Goal: Task Accomplishment & Management: Use online tool/utility

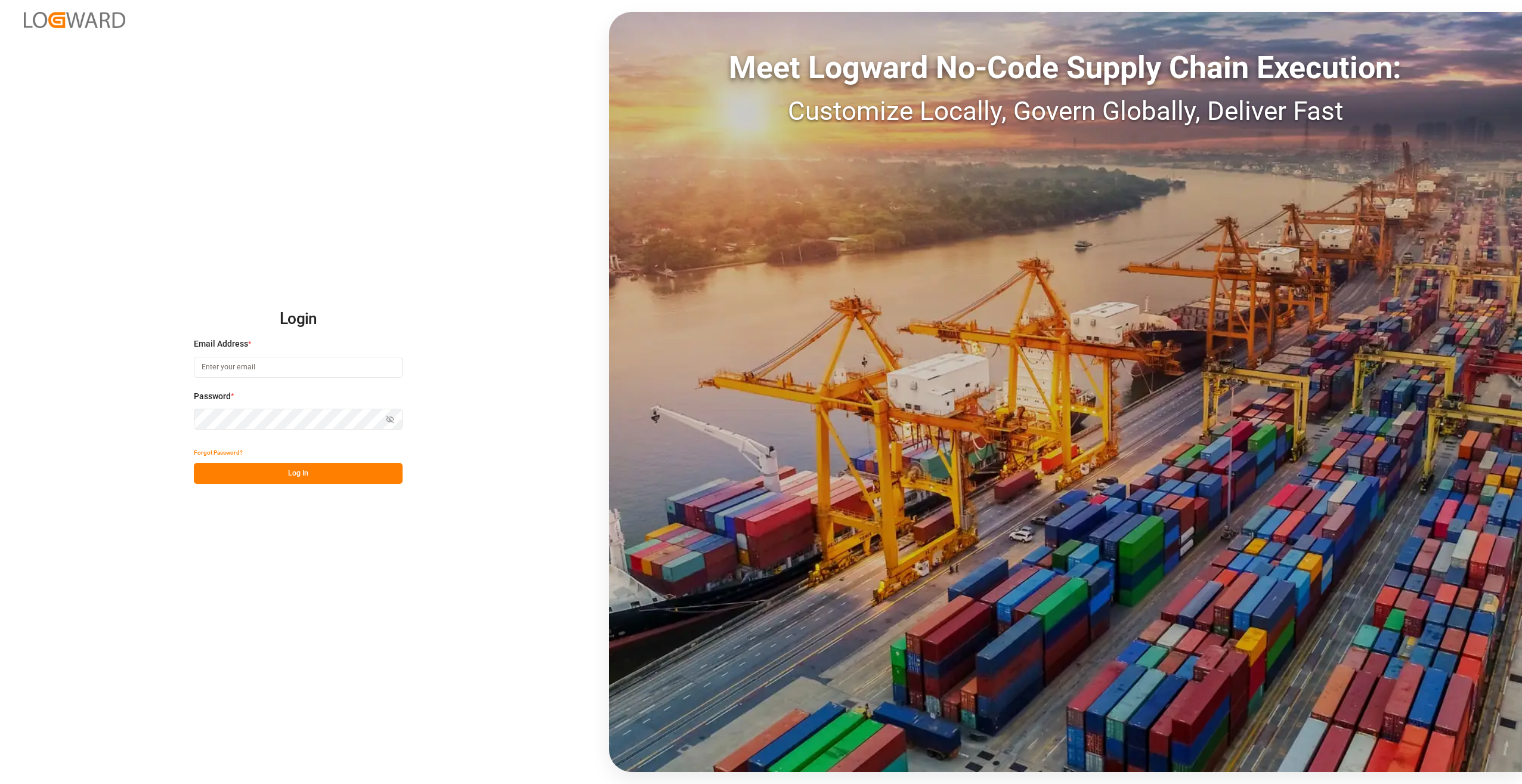
type input "[EMAIL_ADDRESS][DOMAIN_NAME]"
click at [322, 474] on button "Log In" at bounding box center [298, 473] width 209 height 20
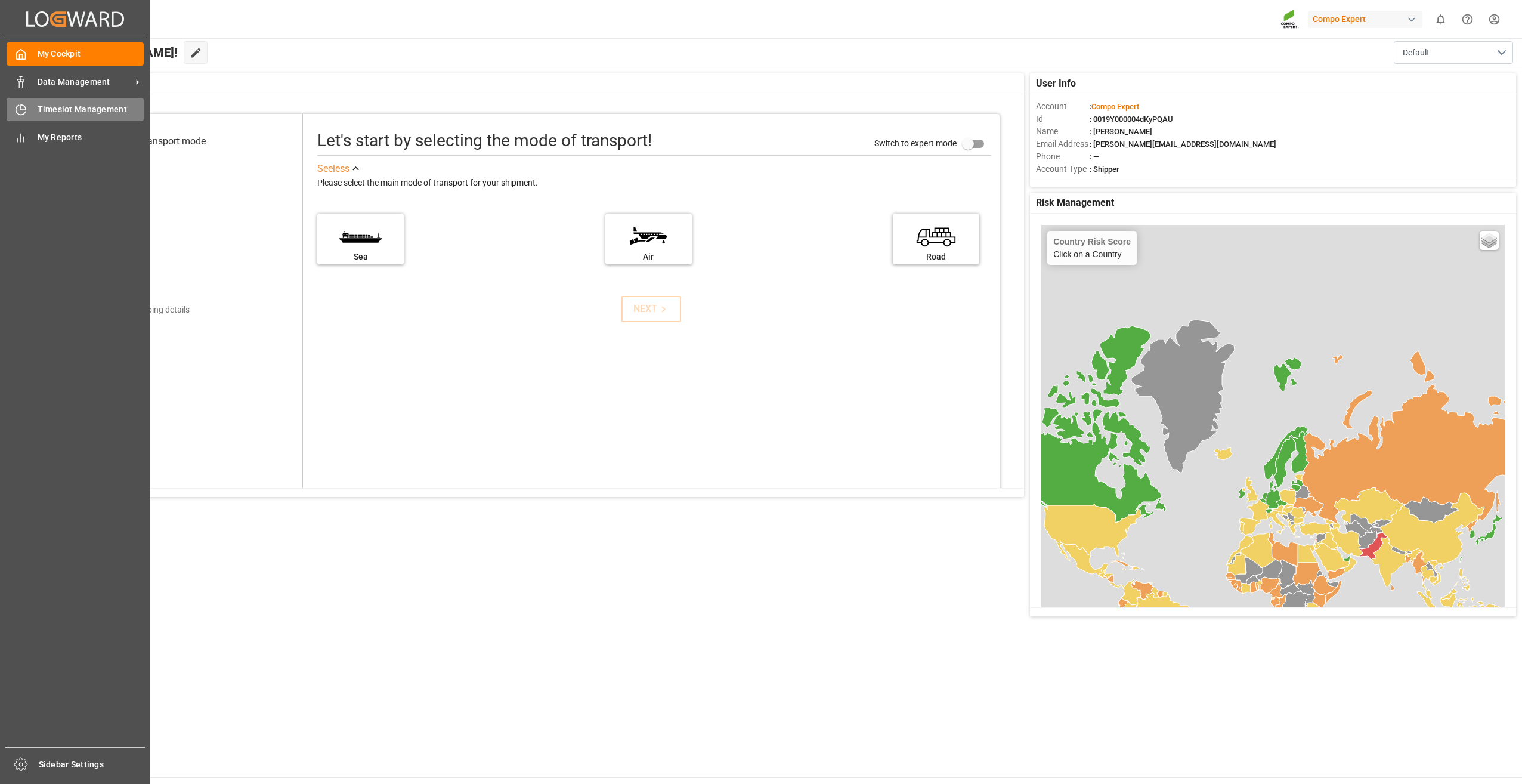
click at [35, 105] on div "Timeslot Management Timeslot Management" at bounding box center [75, 109] width 137 height 23
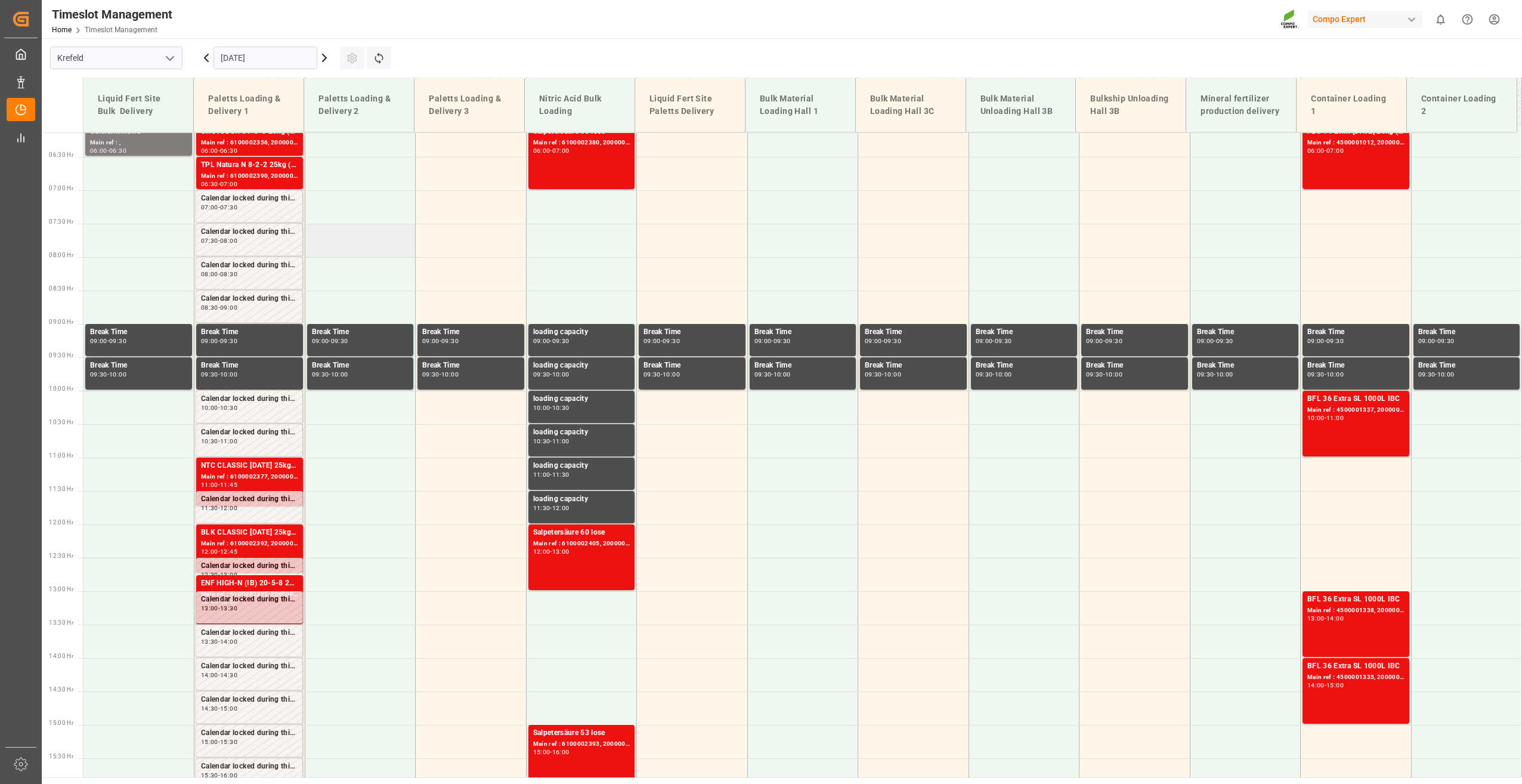
scroll to position [472, 0]
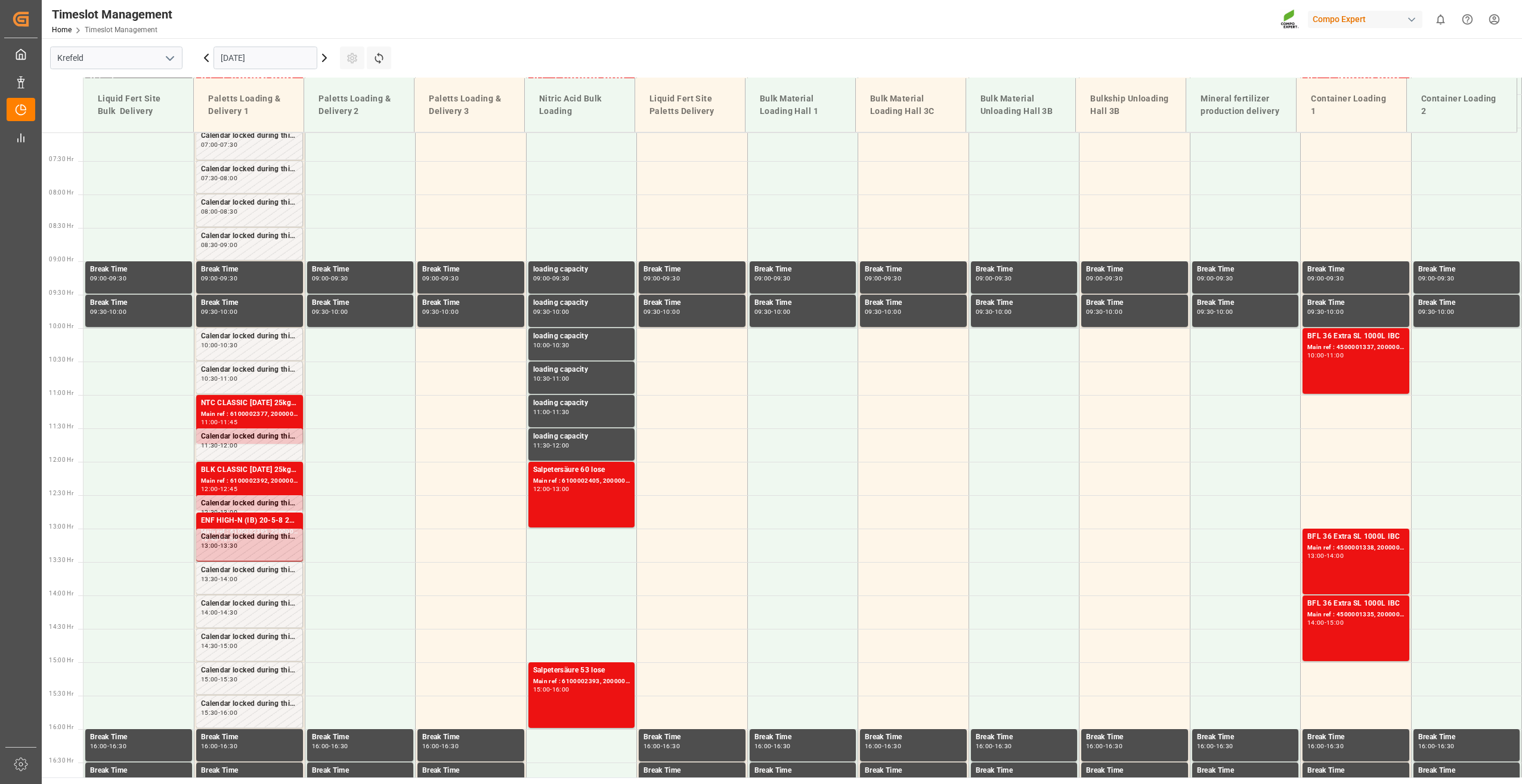
click at [322, 62] on icon at bounding box center [324, 57] width 14 height 14
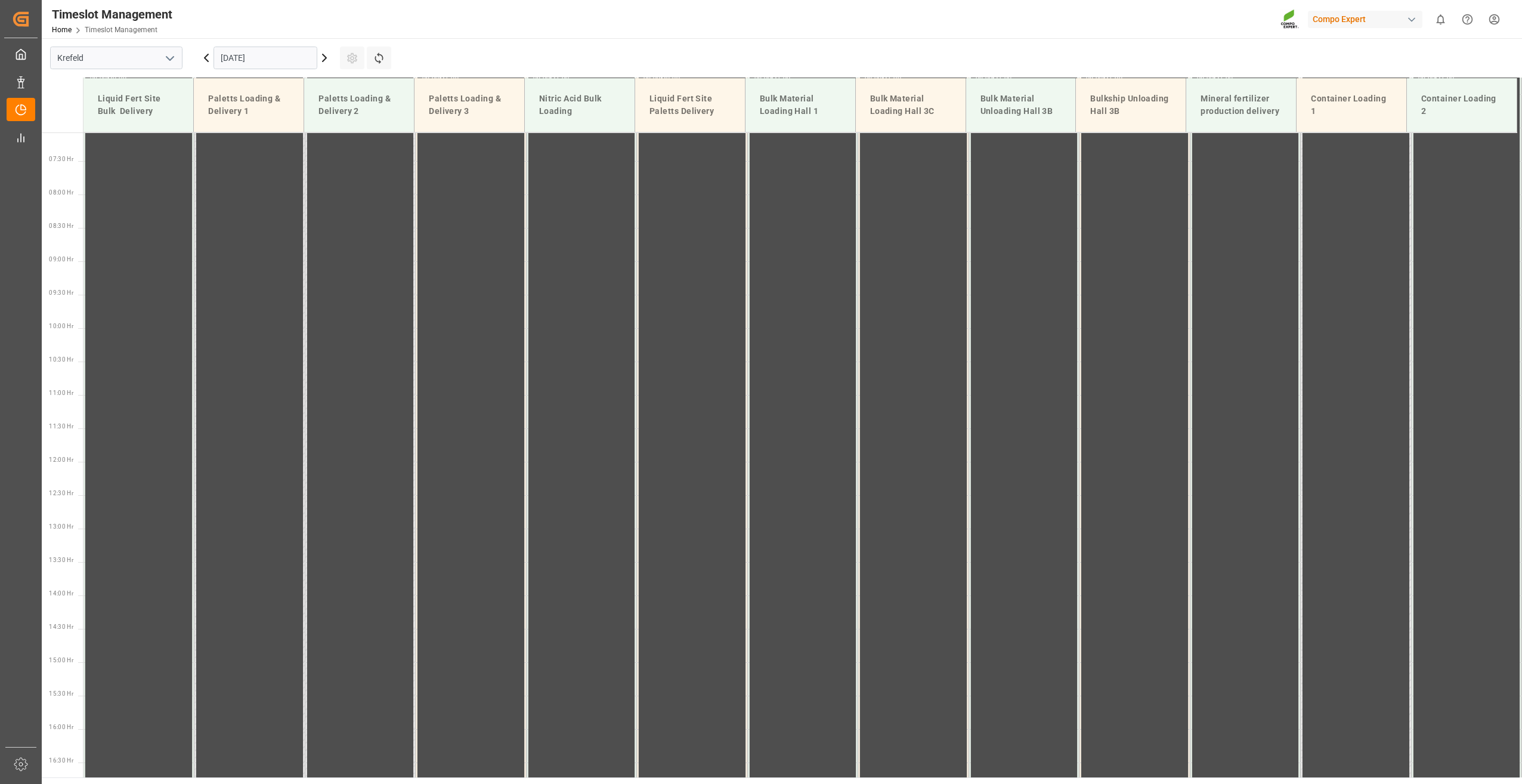
click at [279, 62] on input "[DATE]" at bounding box center [265, 58] width 103 height 22
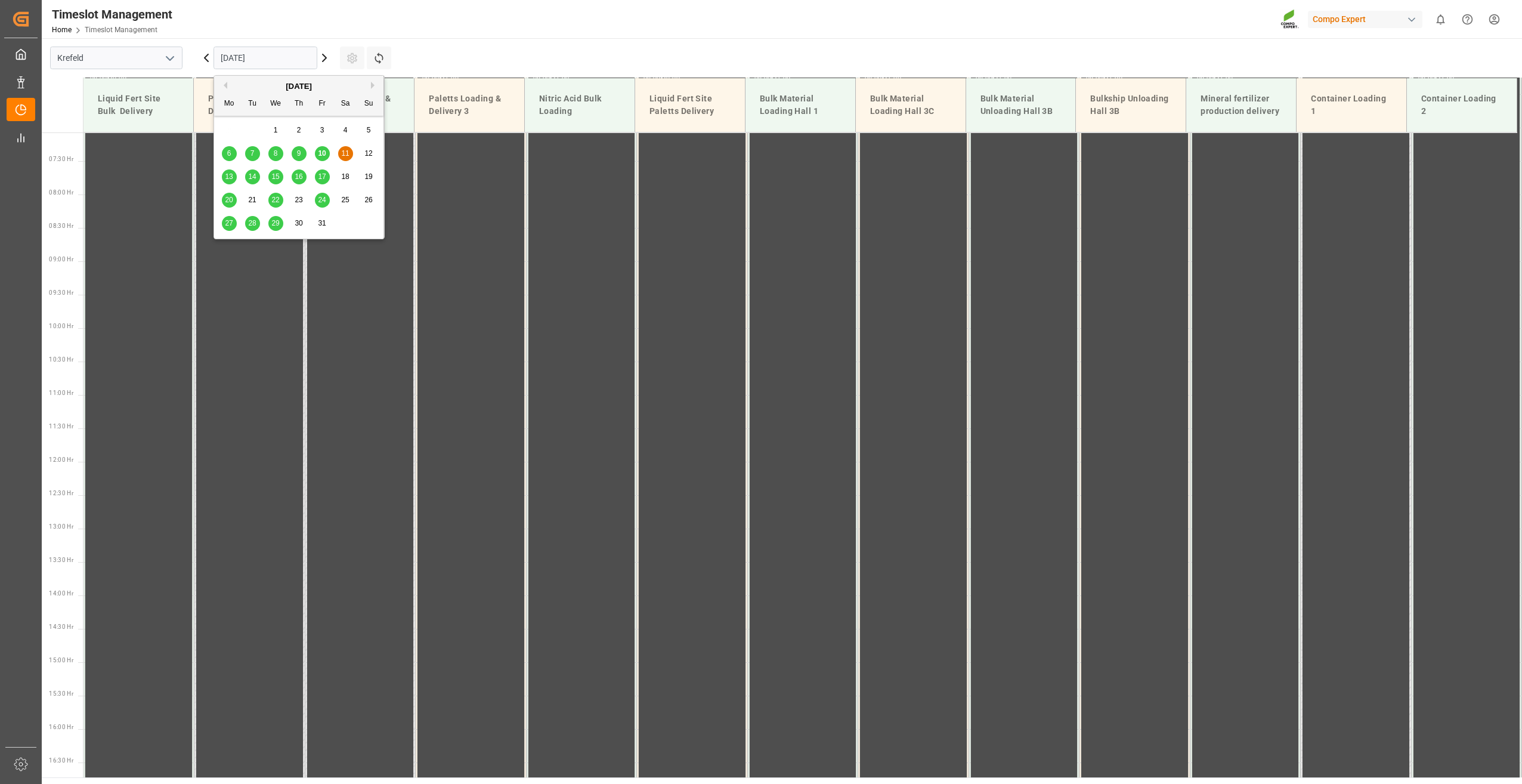
click at [300, 173] on span "16" at bounding box center [298, 176] width 7 height 8
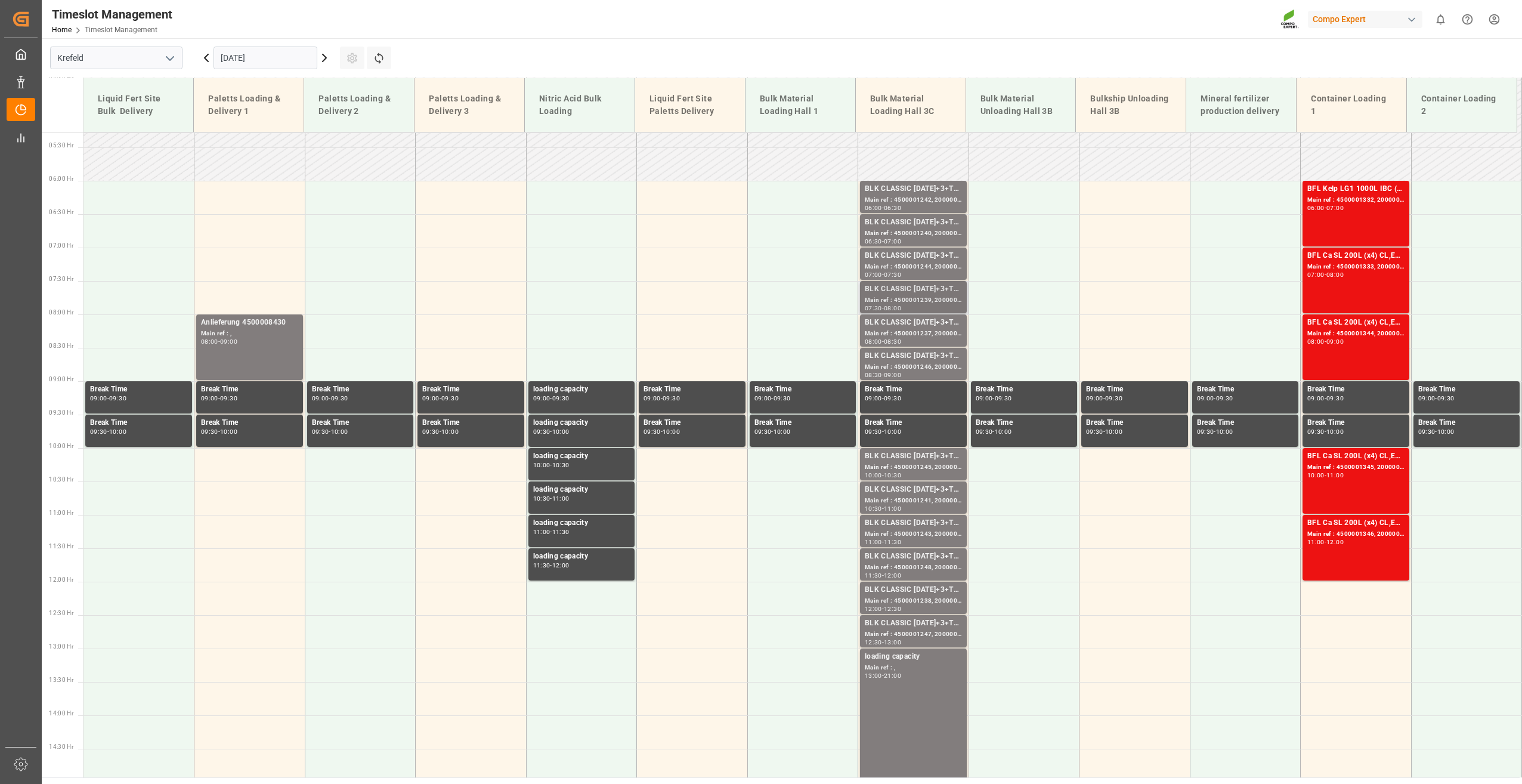
scroll to position [353, 0]
click at [910, 200] on div "Main ref : 4500001242, 2000001433" at bounding box center [914, 199] width 97 height 10
click at [916, 631] on div "Main ref : 4500001247, 2000001433" at bounding box center [914, 633] width 97 height 10
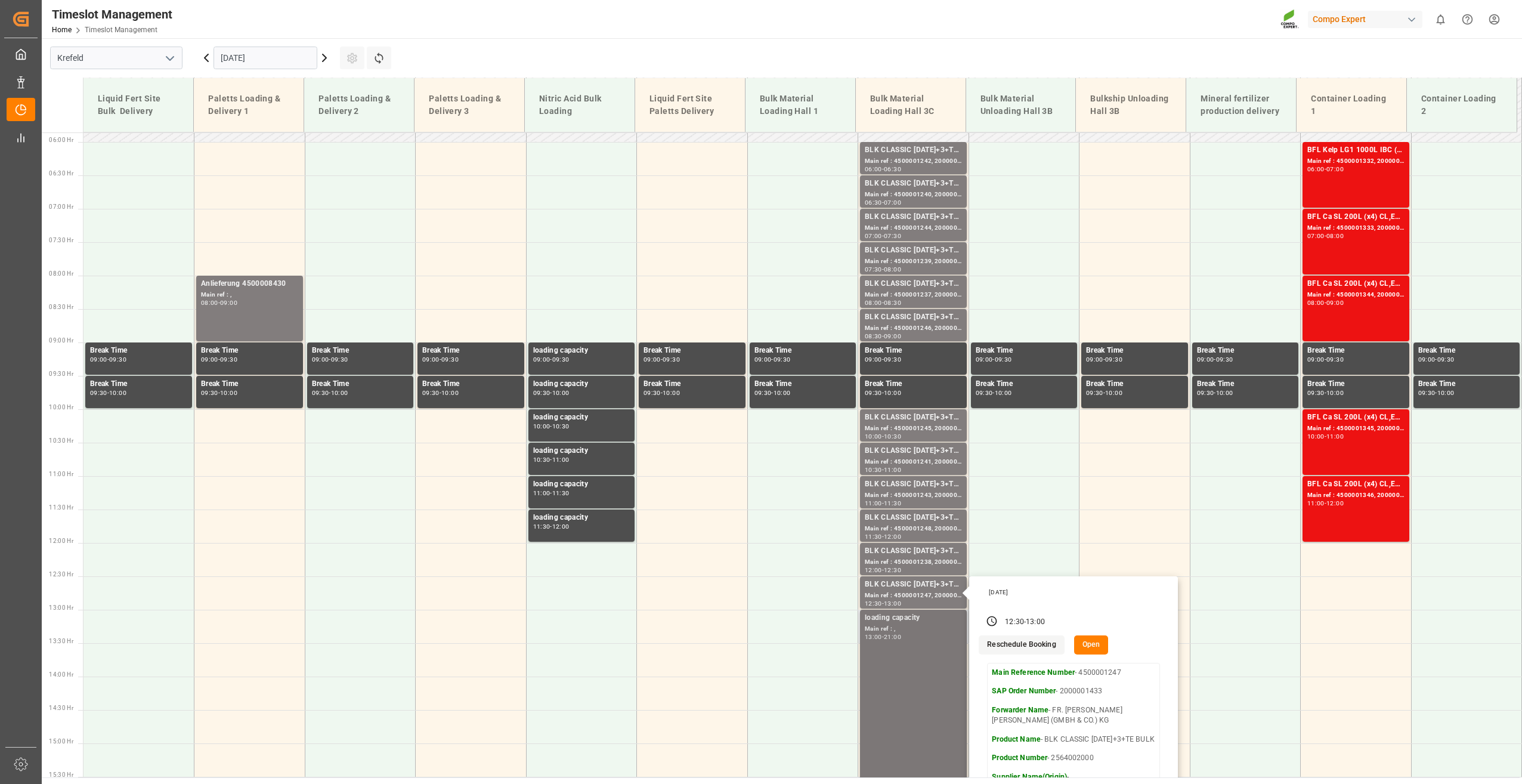
scroll to position [412, 0]
